Goal: Transaction & Acquisition: Subscribe to service/newsletter

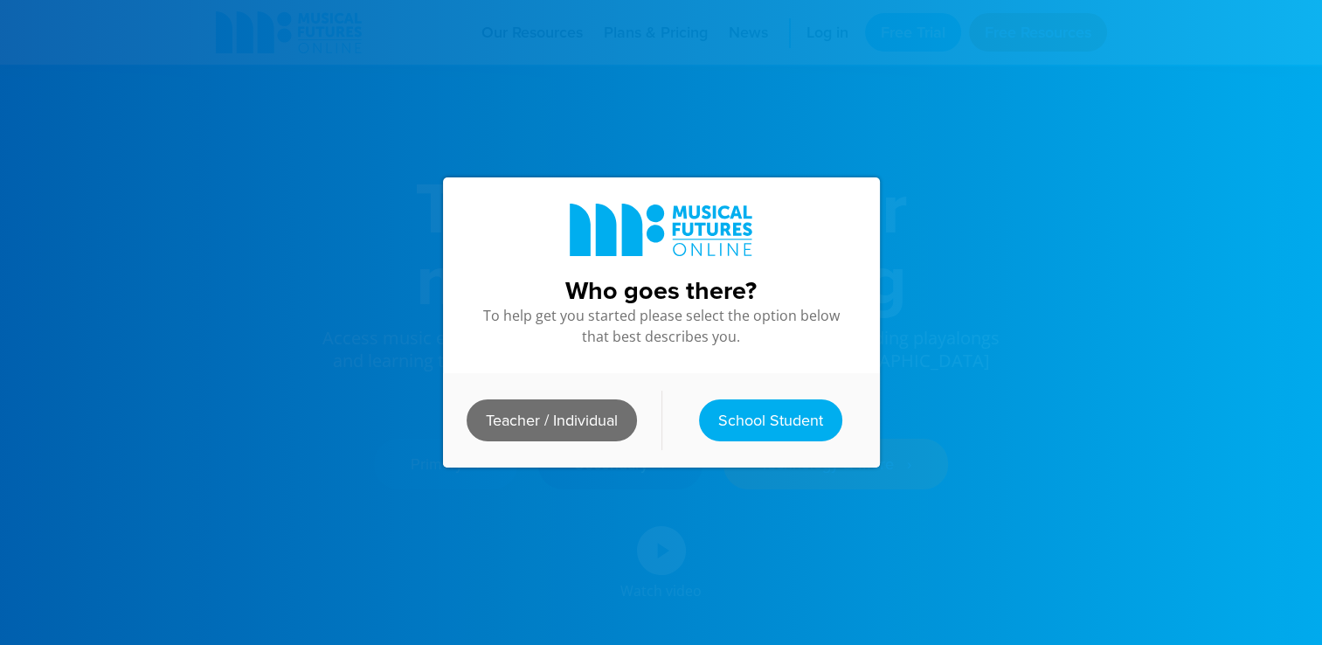
click at [594, 411] on link "Teacher / Individual" at bounding box center [551, 420] width 170 height 42
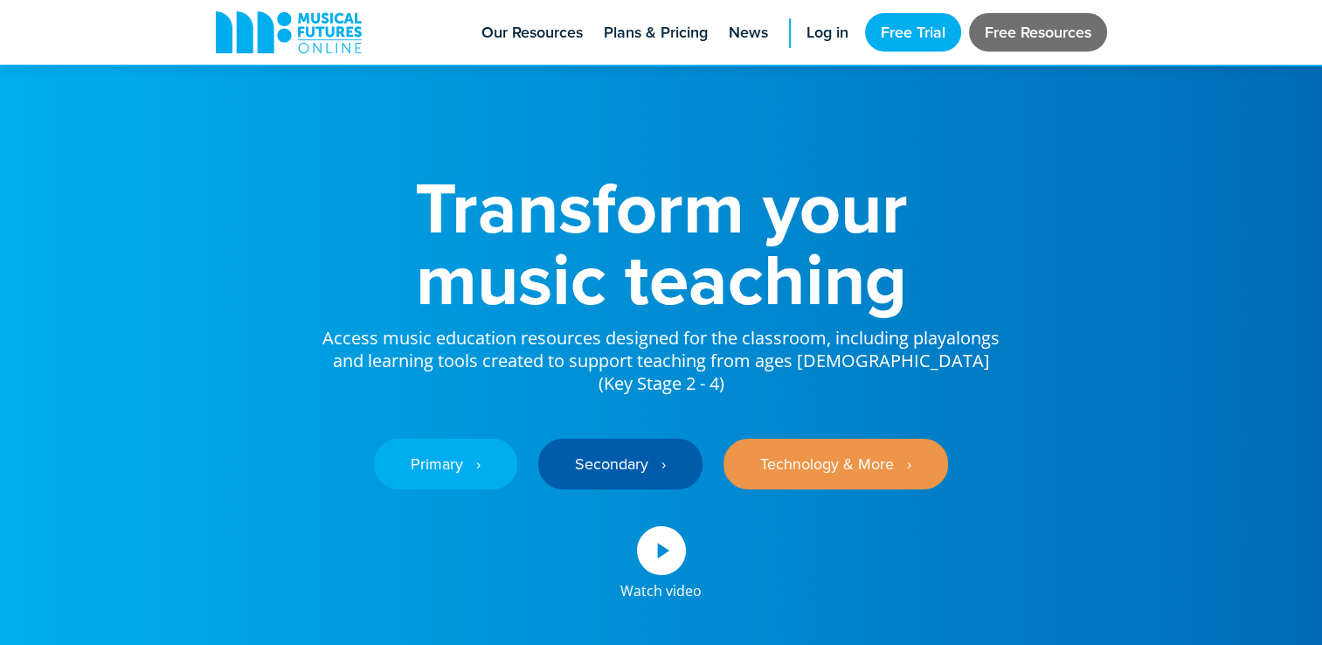
click at [1005, 27] on link "Free Resources" at bounding box center [1038, 32] width 138 height 38
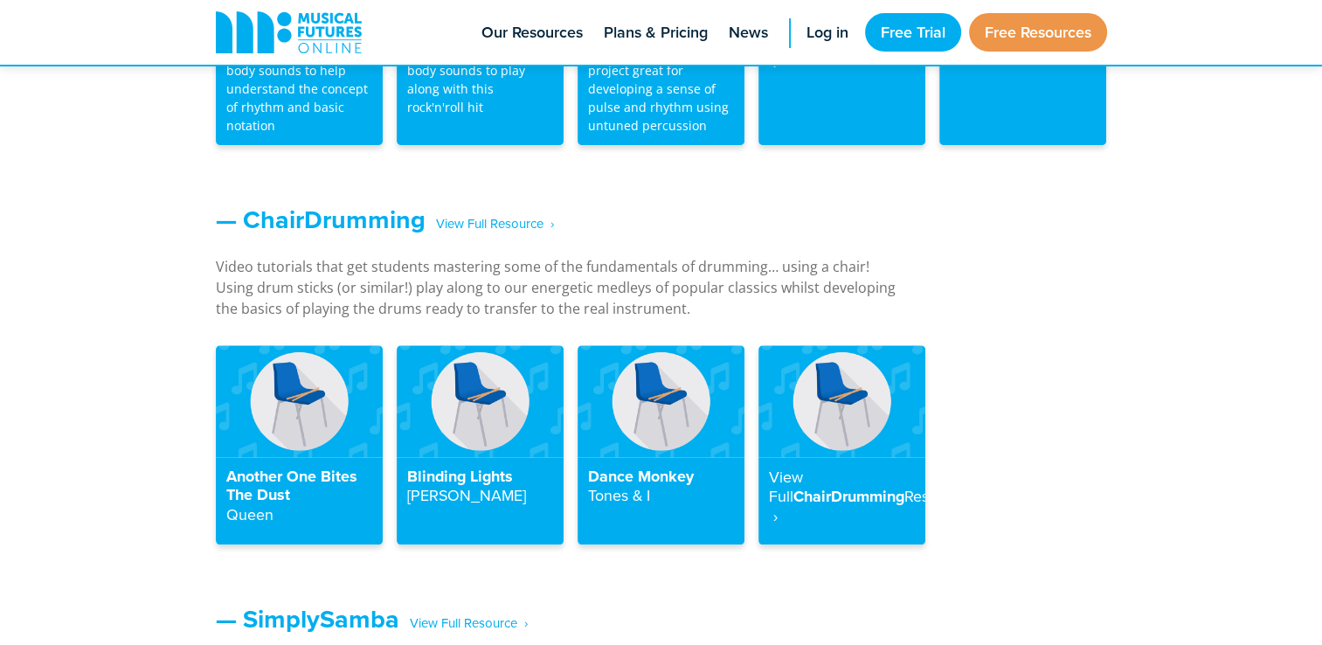
scroll to position [1572, 0]
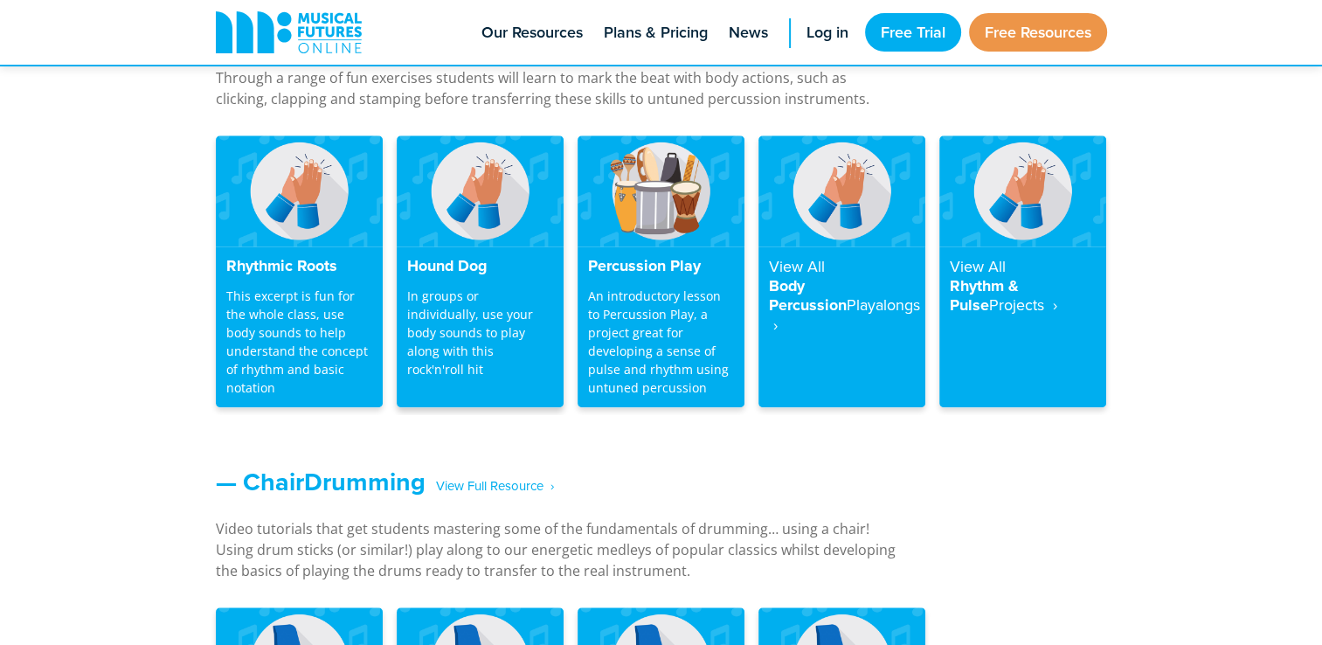
click at [457, 266] on h4 "Hound Dog" at bounding box center [480, 266] width 146 height 19
click at [483, 206] on img at bounding box center [480, 190] width 167 height 111
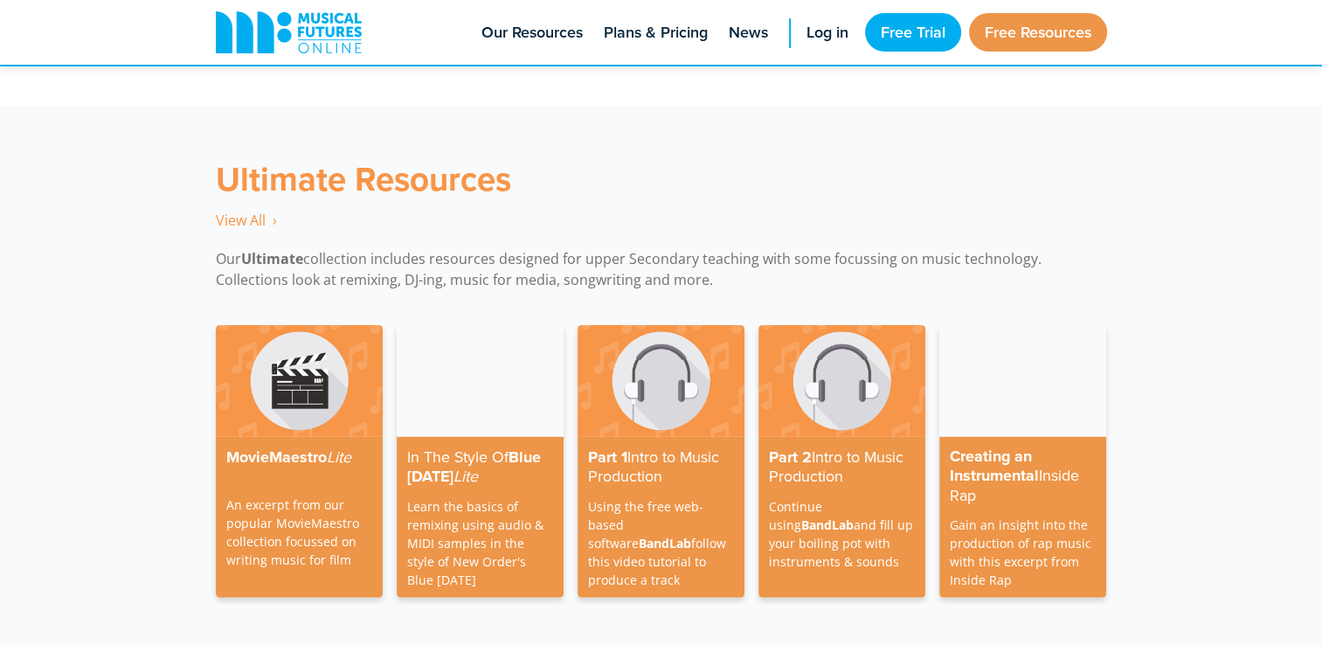
scroll to position [5241, 0]
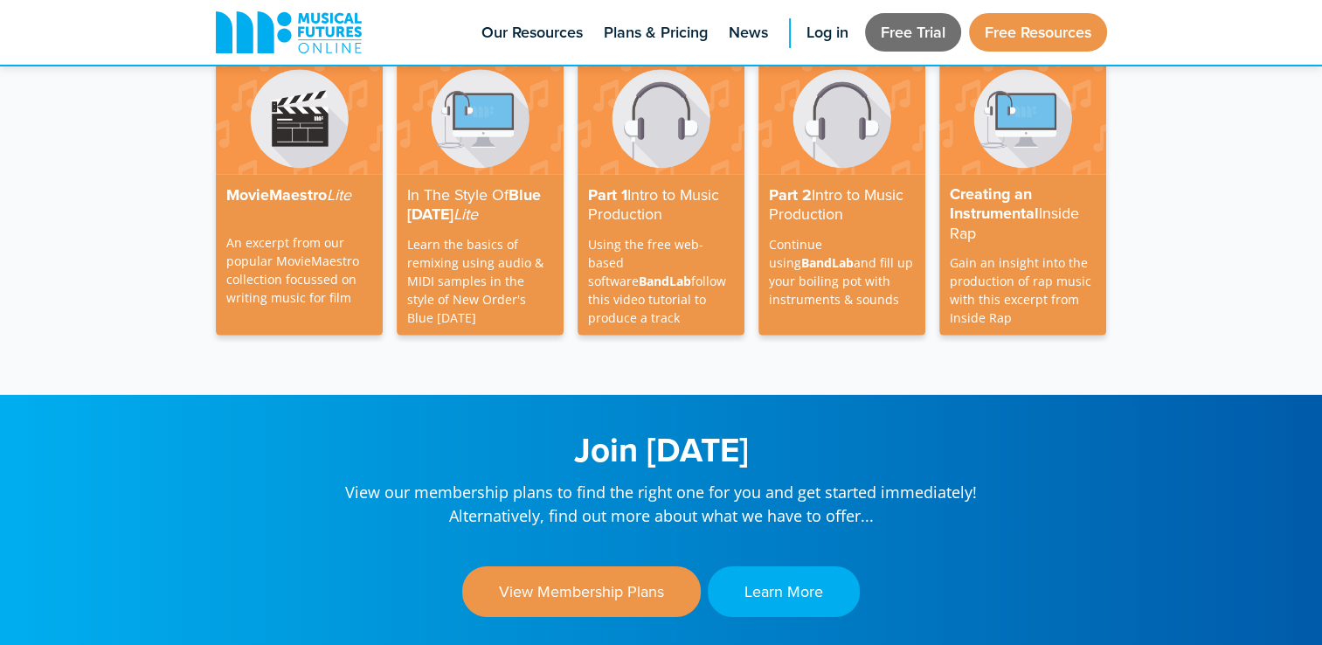
click at [895, 31] on link "Free Trial" at bounding box center [913, 32] width 96 height 38
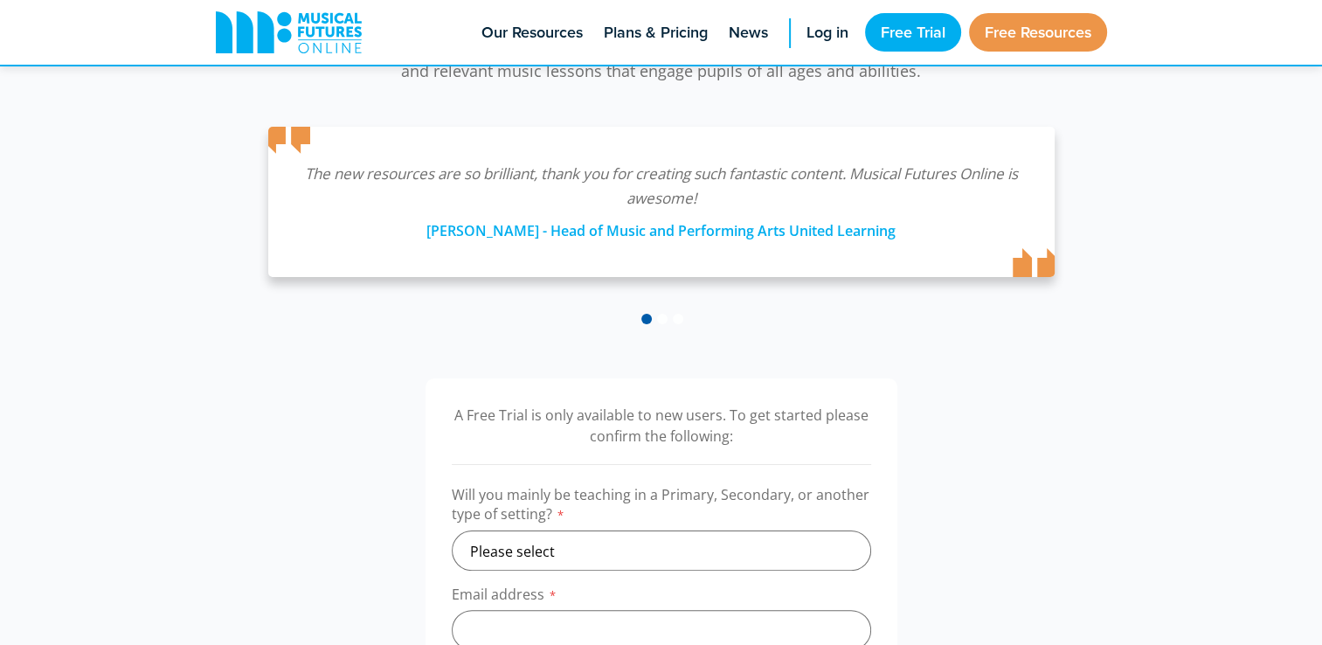
scroll to position [437, 0]
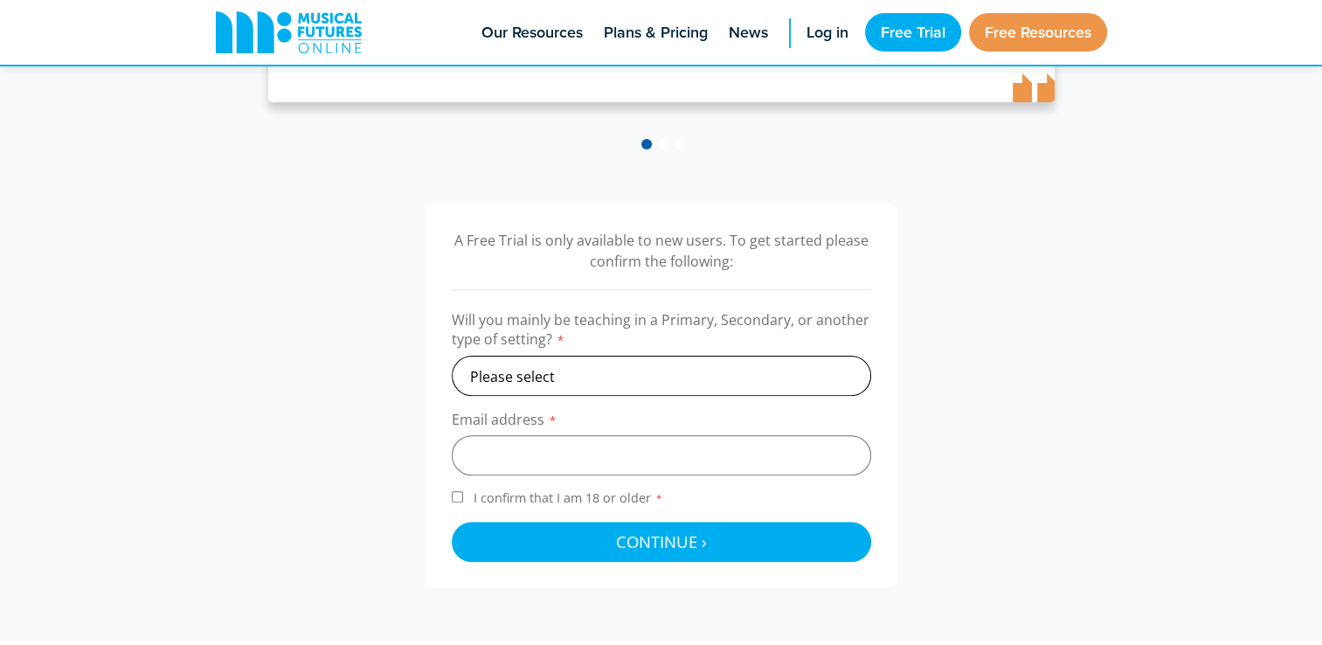
click at [743, 373] on select "Please select Primary Secondary Other" at bounding box center [661, 376] width 419 height 40
select select "secondary"
click at [452, 356] on select "Please select Primary Secondary Other" at bounding box center [661, 376] width 419 height 40
click at [660, 458] on input "email" at bounding box center [661, 455] width 419 height 40
type input "choward@ormistondenes.co.uk"
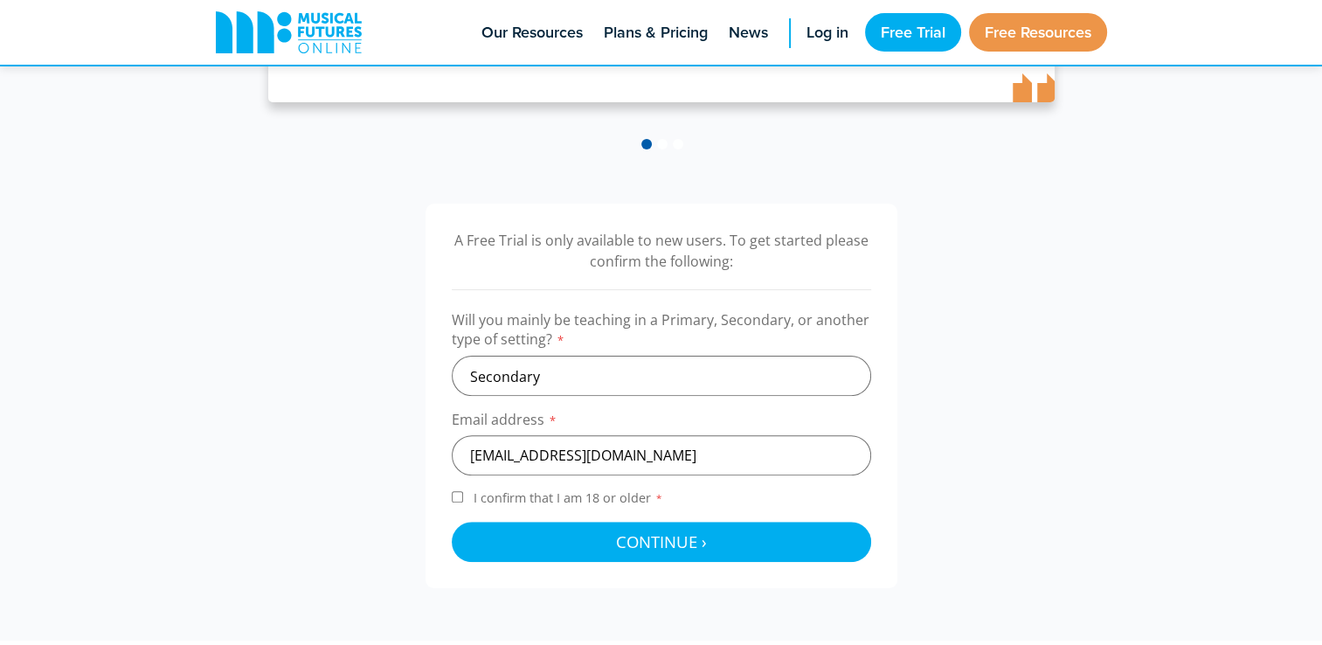
click at [524, 500] on span "I confirm that I am 18 or older *" at bounding box center [568, 497] width 197 height 17
click at [463, 500] on input "I confirm that I am 18 or older *" at bounding box center [457, 496] width 11 height 11
checkbox input "true"
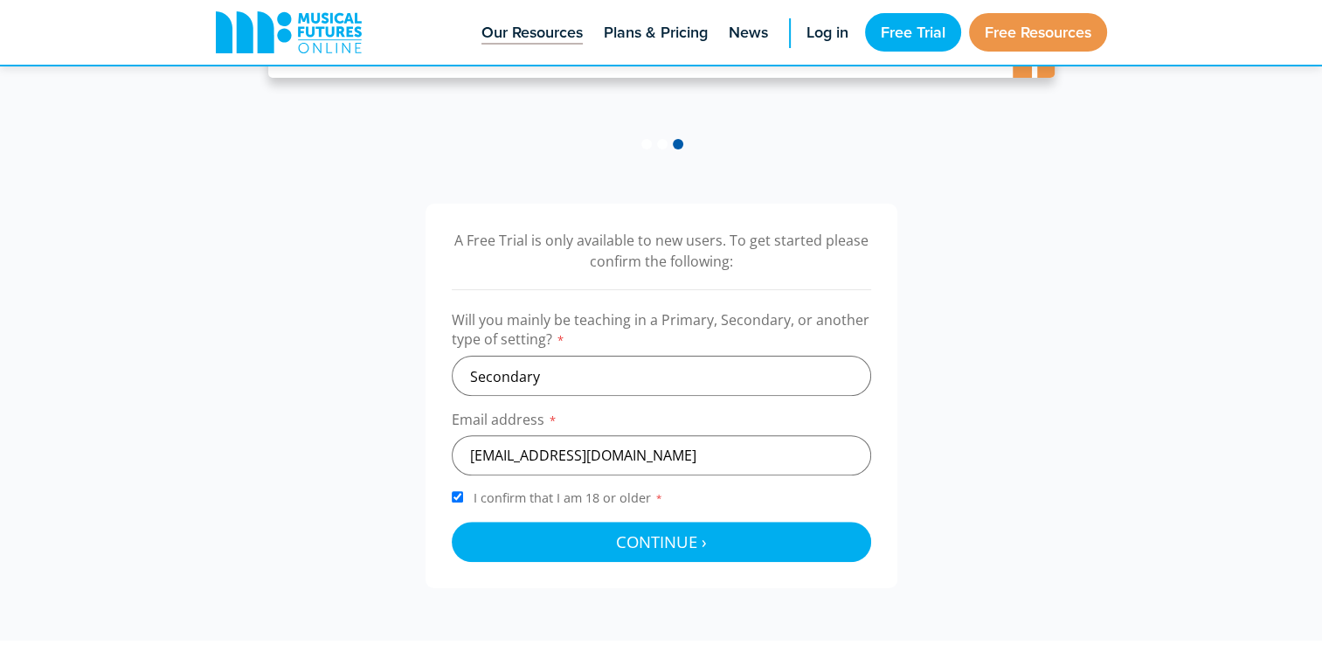
click at [530, 35] on span "Our Resources" at bounding box center [531, 33] width 101 height 24
